Goal: Task Accomplishment & Management: Use online tool/utility

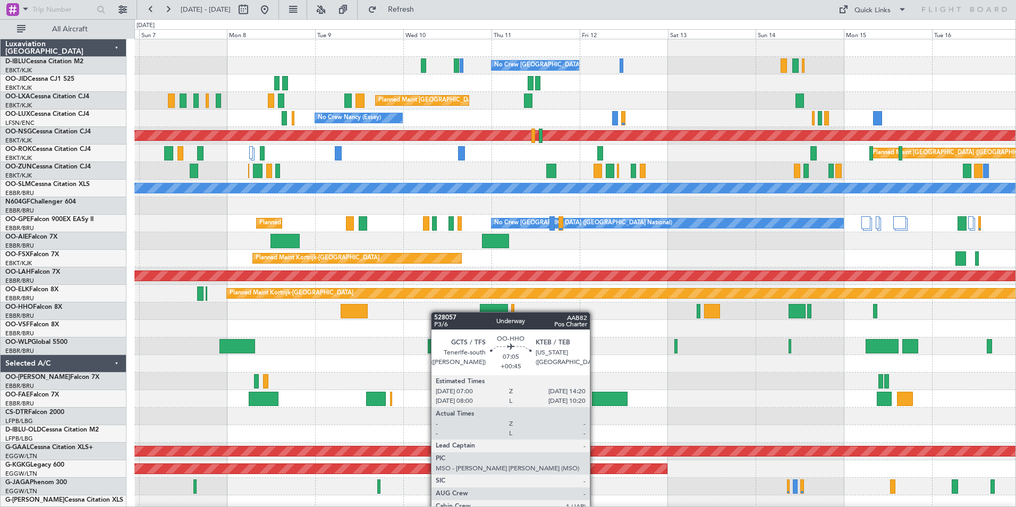
click at [346, 315] on div "No Crew [GEOGRAPHIC_DATA] ([GEOGRAPHIC_DATA] National) Planned Maint [GEOGRAPHI…" at bounding box center [574, 398] width 881 height 719
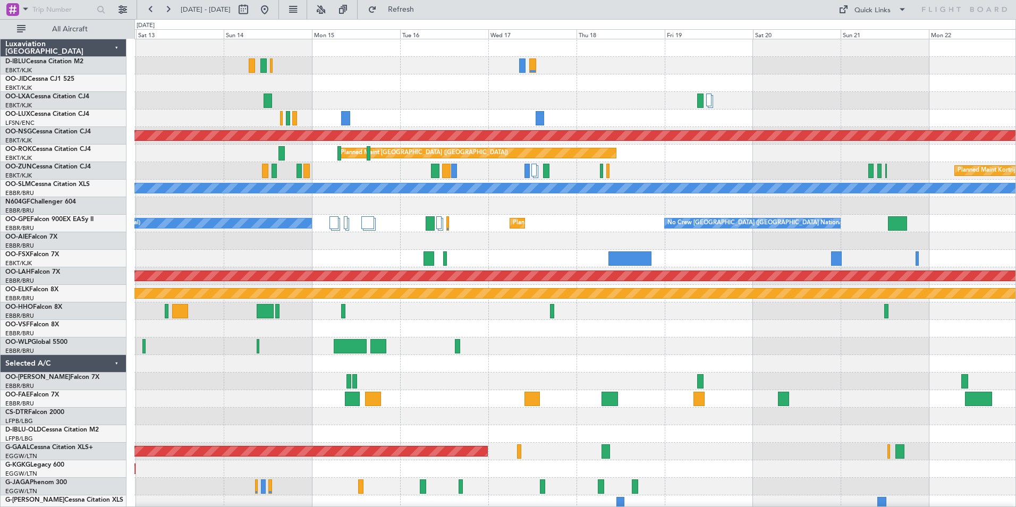
click at [317, 316] on div at bounding box center [574, 311] width 881 height 18
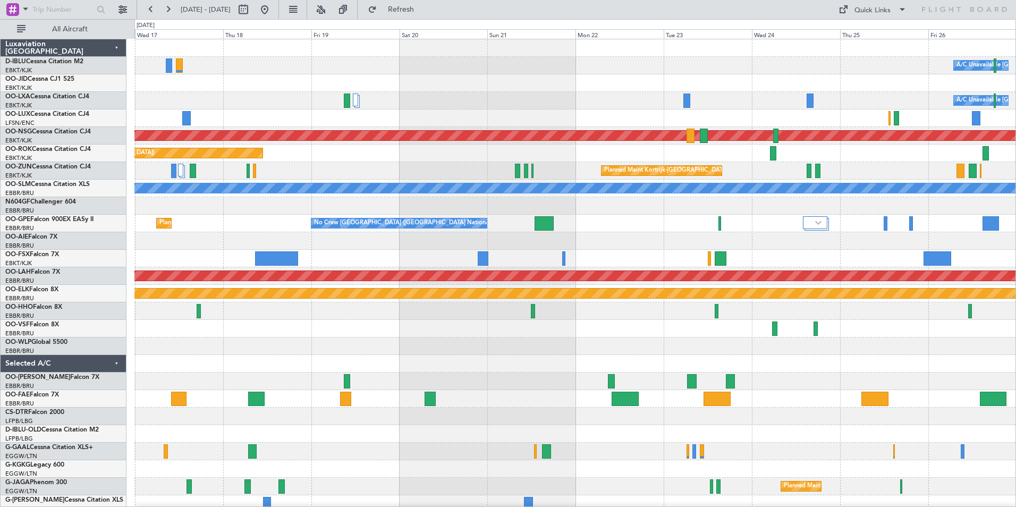
click at [489, 256] on div "A/C Unavailable [GEOGRAPHIC_DATA] ([GEOGRAPHIC_DATA] National) A/C Unavailable …" at bounding box center [574, 389] width 881 height 701
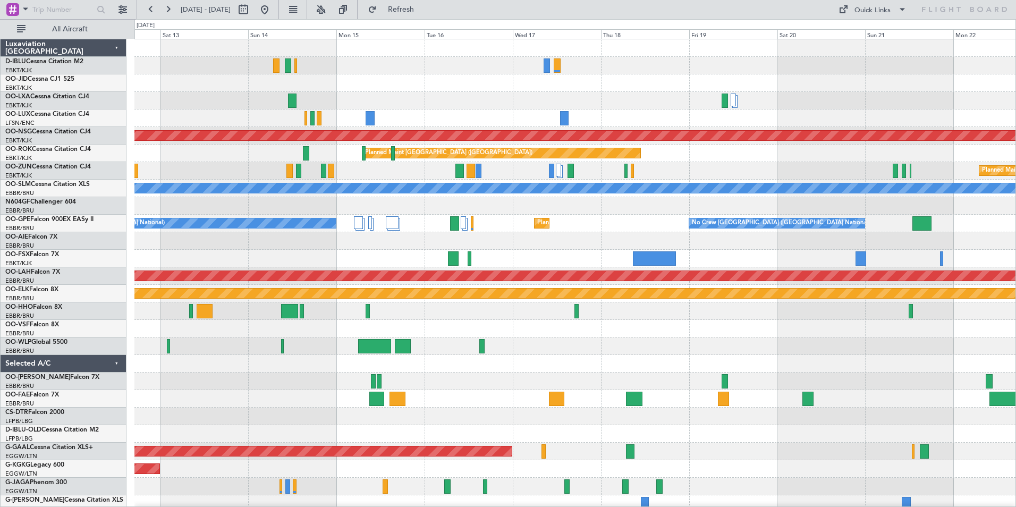
click at [599, 354] on div at bounding box center [574, 346] width 881 height 18
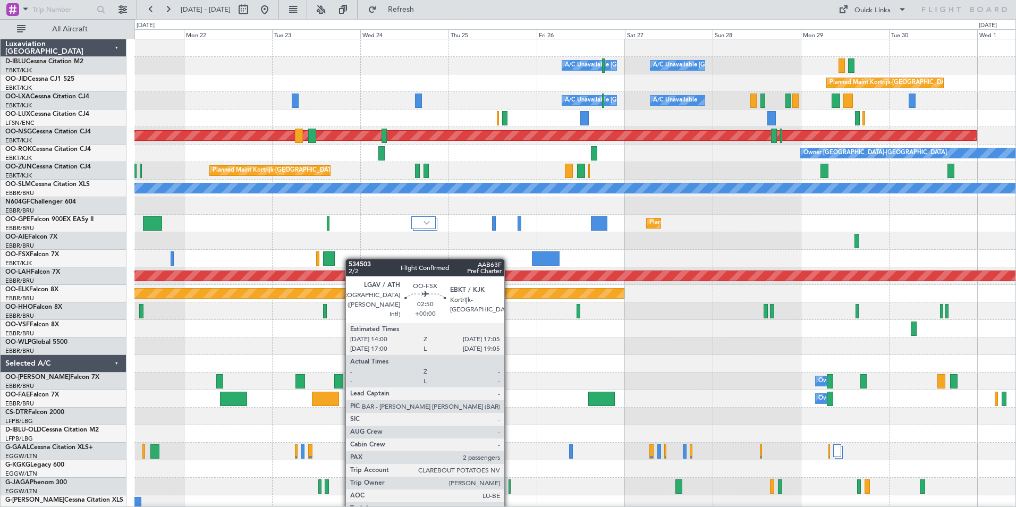
click at [333, 260] on div "A/C Unavailable [GEOGRAPHIC_DATA] ([GEOGRAPHIC_DATA] National) A/C Unavailable …" at bounding box center [574, 389] width 881 height 701
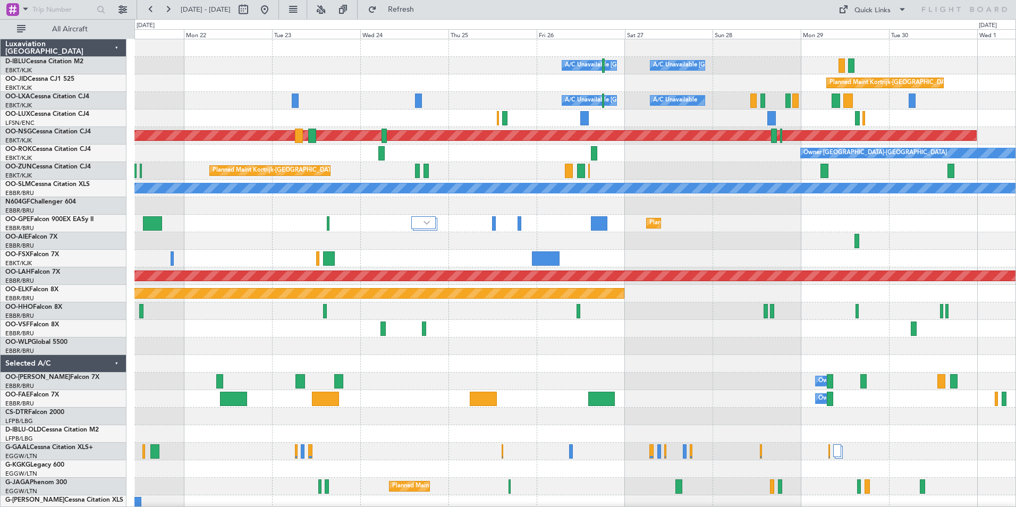
click at [775, 243] on div at bounding box center [574, 241] width 881 height 18
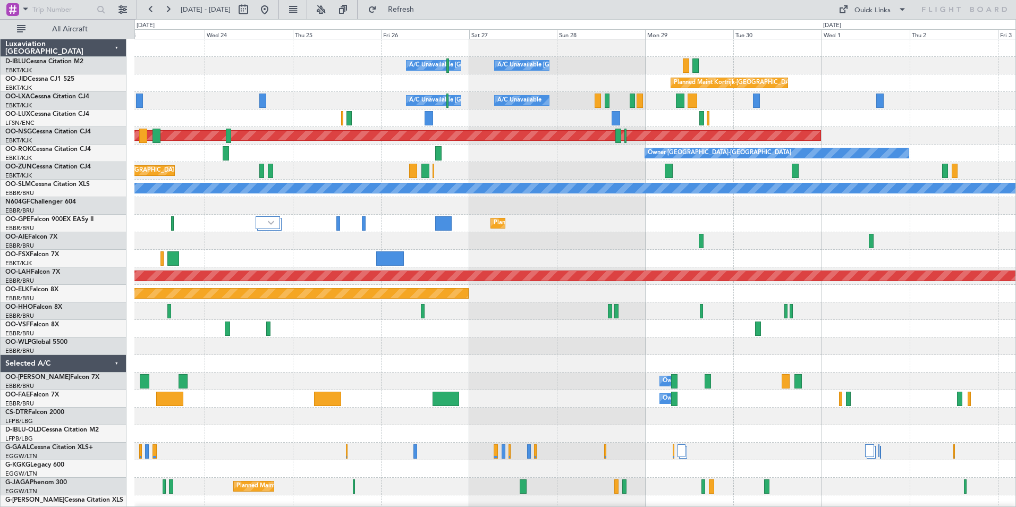
click at [720, 248] on div at bounding box center [574, 241] width 881 height 18
click at [613, 241] on div at bounding box center [574, 241] width 881 height 18
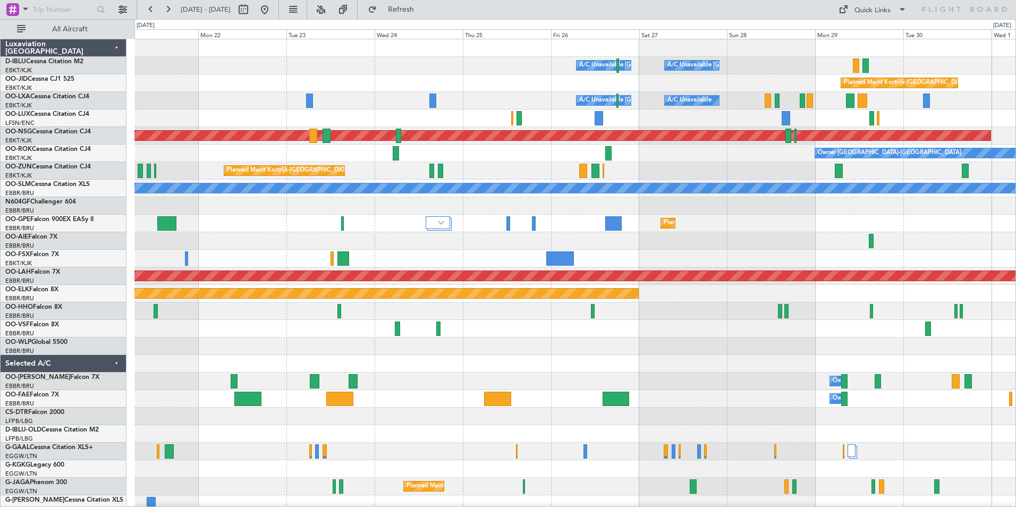
click at [783, 247] on div at bounding box center [574, 241] width 881 height 18
click at [789, 240] on div at bounding box center [574, 241] width 881 height 18
click at [889, 20] on div "0 0 Sun 21 Mon 22 [DATE] Wed 24 Thu 25 Fri 26 Sat 27 Sun 28 Mon 29 Tue 30 [DATE]" at bounding box center [575, 29] width 881 height 19
click at [884, 16] on button "Quick Links" at bounding box center [872, 9] width 79 height 17
click at [889, 30] on button "Trip Builder" at bounding box center [873, 35] width 80 height 26
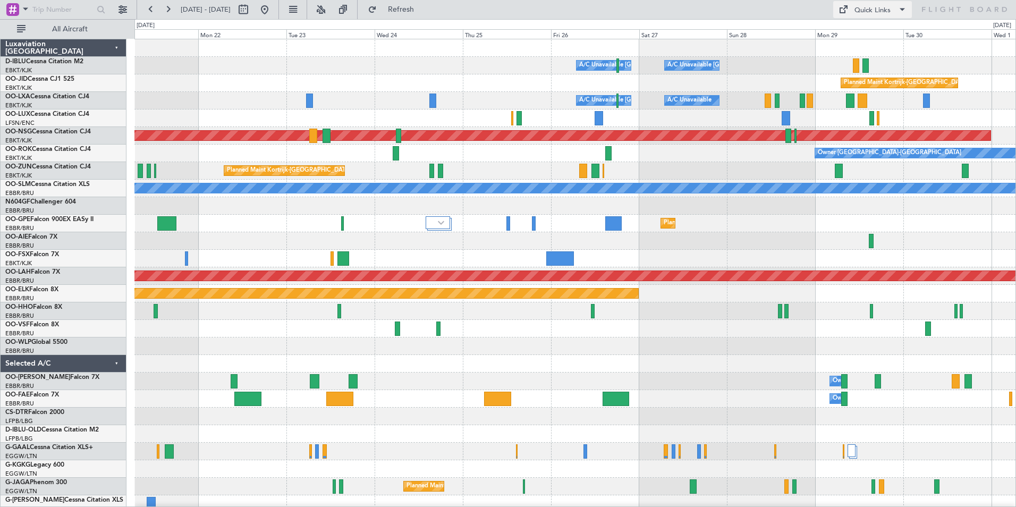
click at [881, 18] on button "Quick Links" at bounding box center [872, 9] width 79 height 17
click at [884, 32] on button "Trip Builder" at bounding box center [873, 35] width 80 height 26
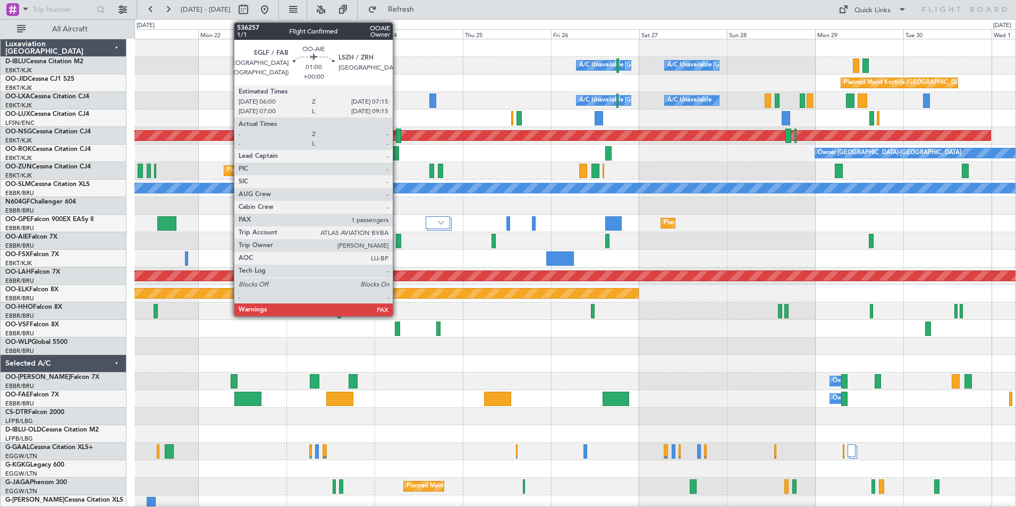
click at [398, 243] on div at bounding box center [398, 241] width 5 height 14
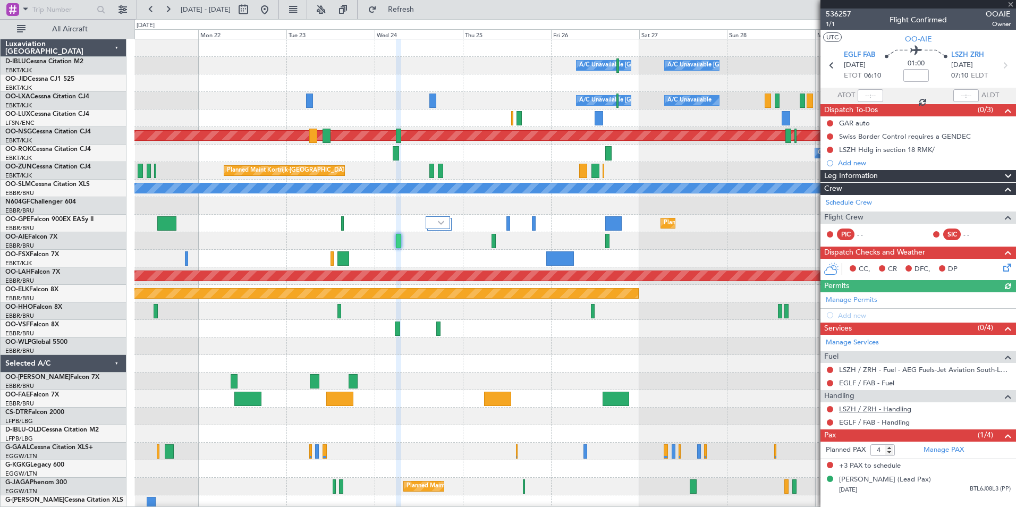
click at [900, 410] on link "LSZH / ZRH - Handling" at bounding box center [875, 408] width 72 height 9
click at [871, 425] on link "EGLF / FAB - Handling" at bounding box center [874, 422] width 71 height 9
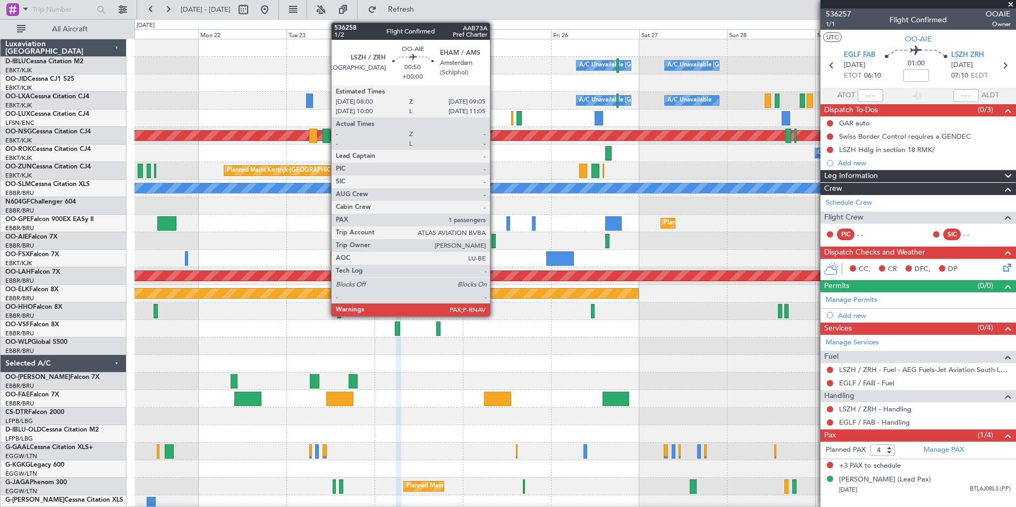
click at [495, 241] on div at bounding box center [494, 241] width 4 height 14
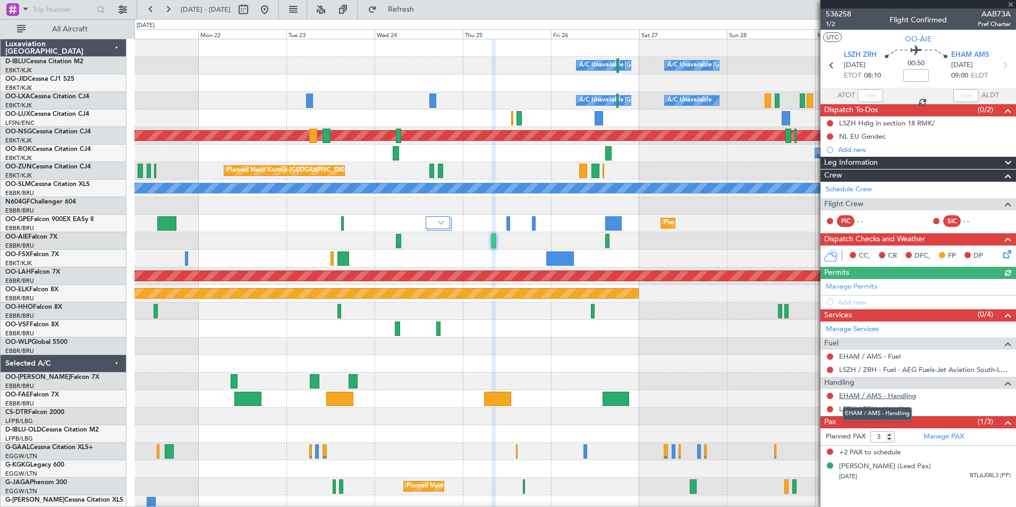
click at [861, 395] on link "EHAM / AMS - Handling" at bounding box center [877, 395] width 77 height 9
click at [892, 407] on link "LSZH / ZRH - Handling" at bounding box center [875, 408] width 72 height 9
click at [603, 240] on div at bounding box center [574, 241] width 881 height 18
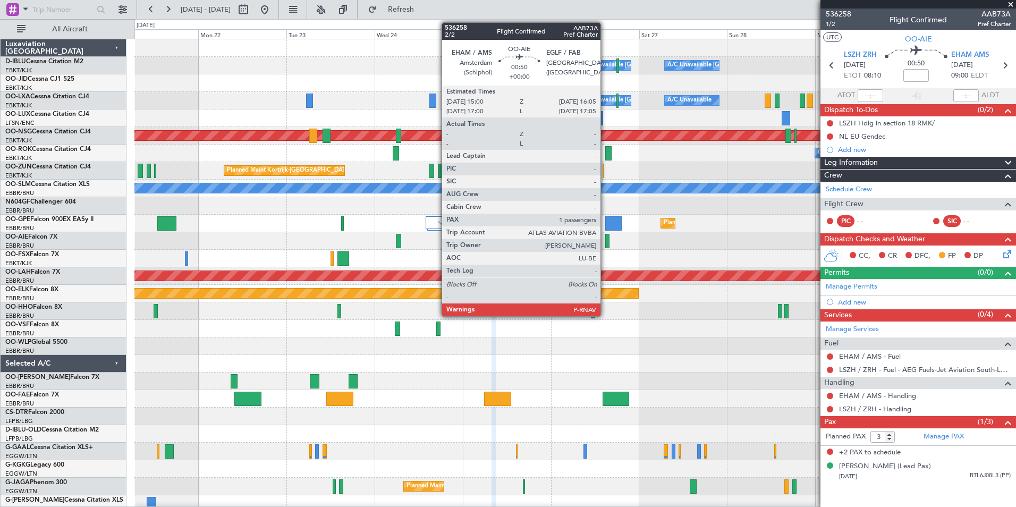
click at [607, 240] on div at bounding box center [607, 241] width 4 height 14
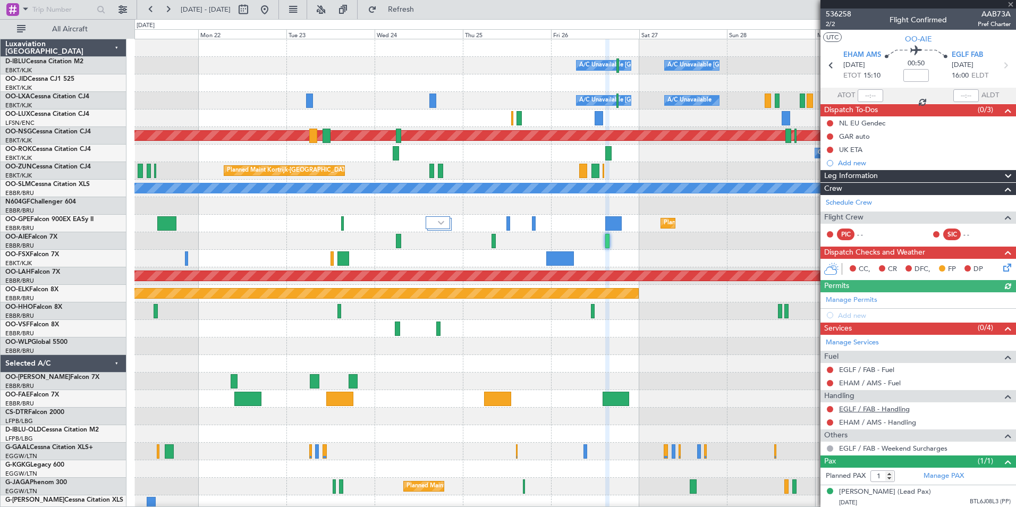
click at [878, 411] on link "EGLF / FAB - Handling" at bounding box center [874, 408] width 71 height 9
click at [904, 422] on link "EHAM / AMS - Handling" at bounding box center [877, 422] width 77 height 9
click at [833, 12] on span "536258" at bounding box center [839, 14] width 26 height 11
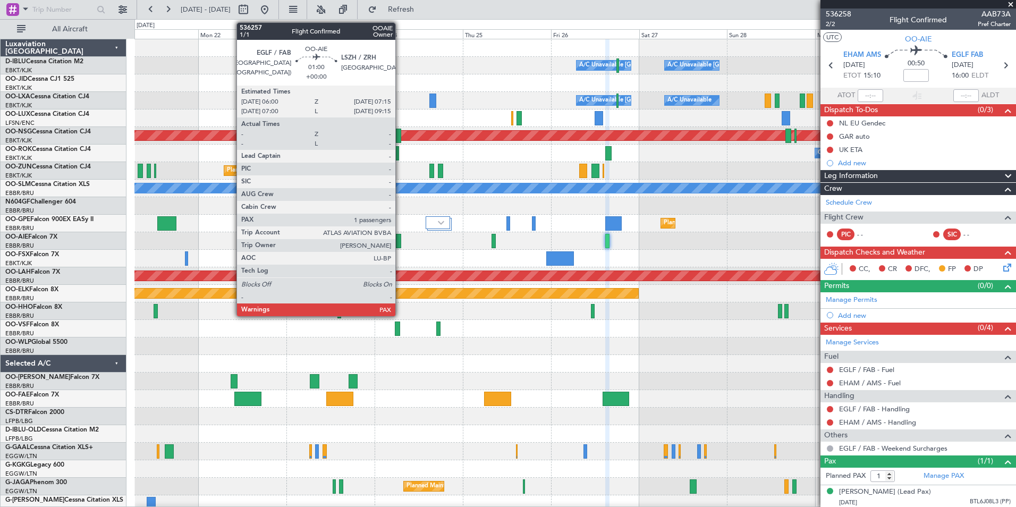
click at [397, 243] on div at bounding box center [398, 241] width 5 height 14
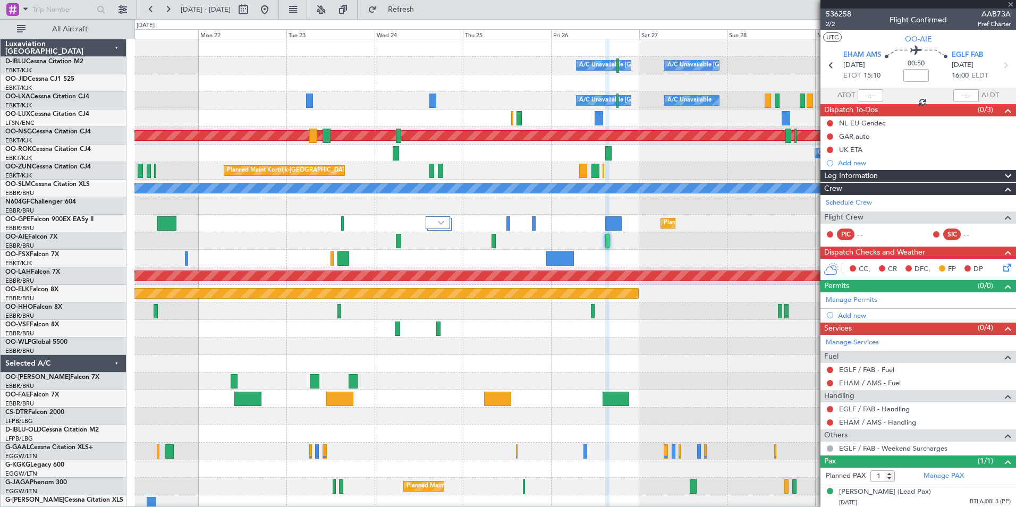
type input "4"
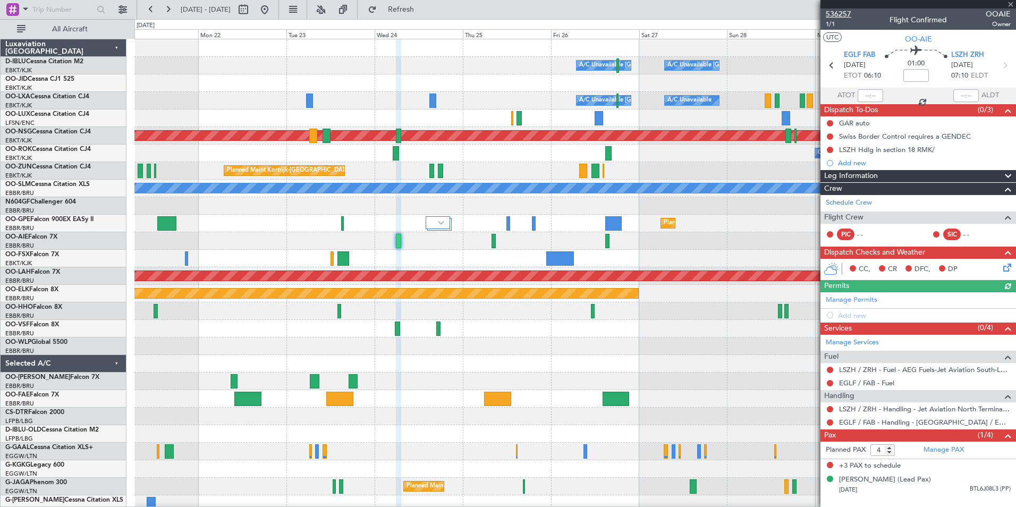
click at [847, 16] on span "536257" at bounding box center [839, 14] width 26 height 11
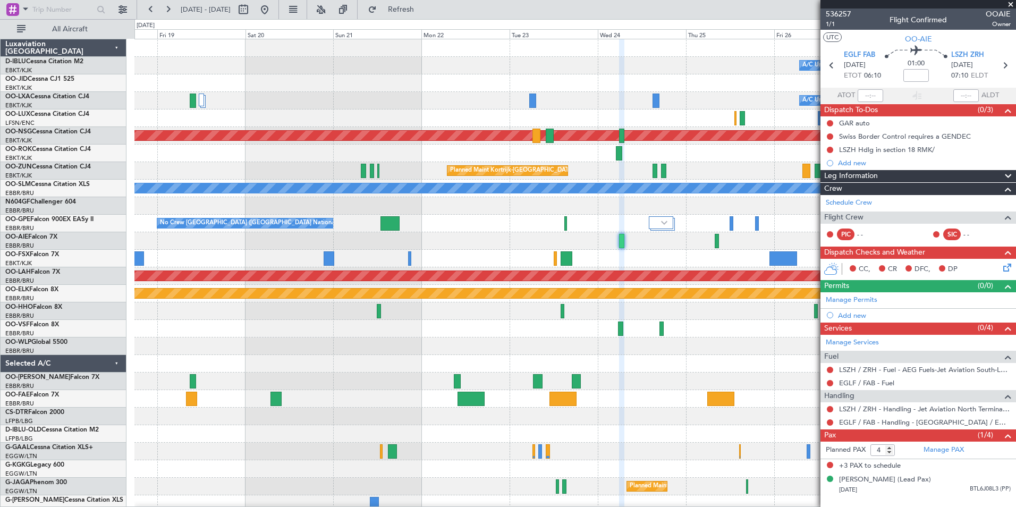
click at [841, 315] on fb-app "[DATE] - [DATE] Refresh Quick Links All Aircraft A/C Unavailable [GEOGRAPHIC_DA…" at bounding box center [508, 257] width 1016 height 499
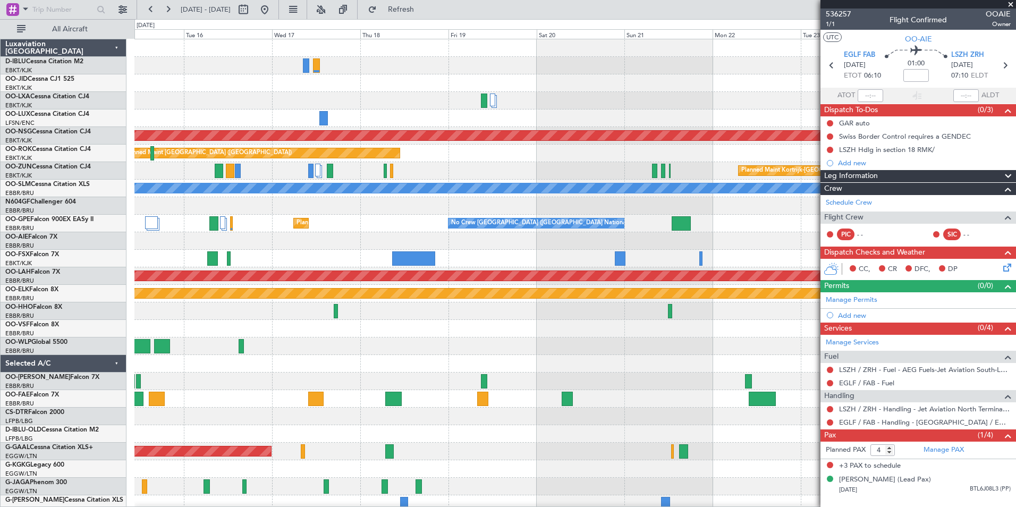
click at [771, 316] on div at bounding box center [574, 311] width 881 height 18
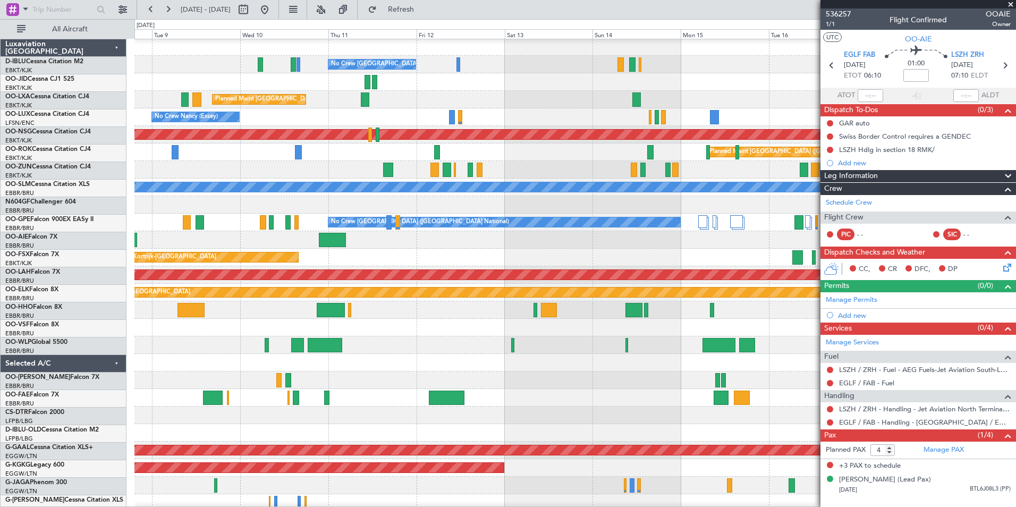
click at [833, 317] on fb-app "[DATE] - [DATE] Refresh Quick Links All Aircraft No Crew [GEOGRAPHIC_DATA] (Bru…" at bounding box center [508, 257] width 1016 height 499
